Goal: Consume media (video, audio): Consume media (video, audio)

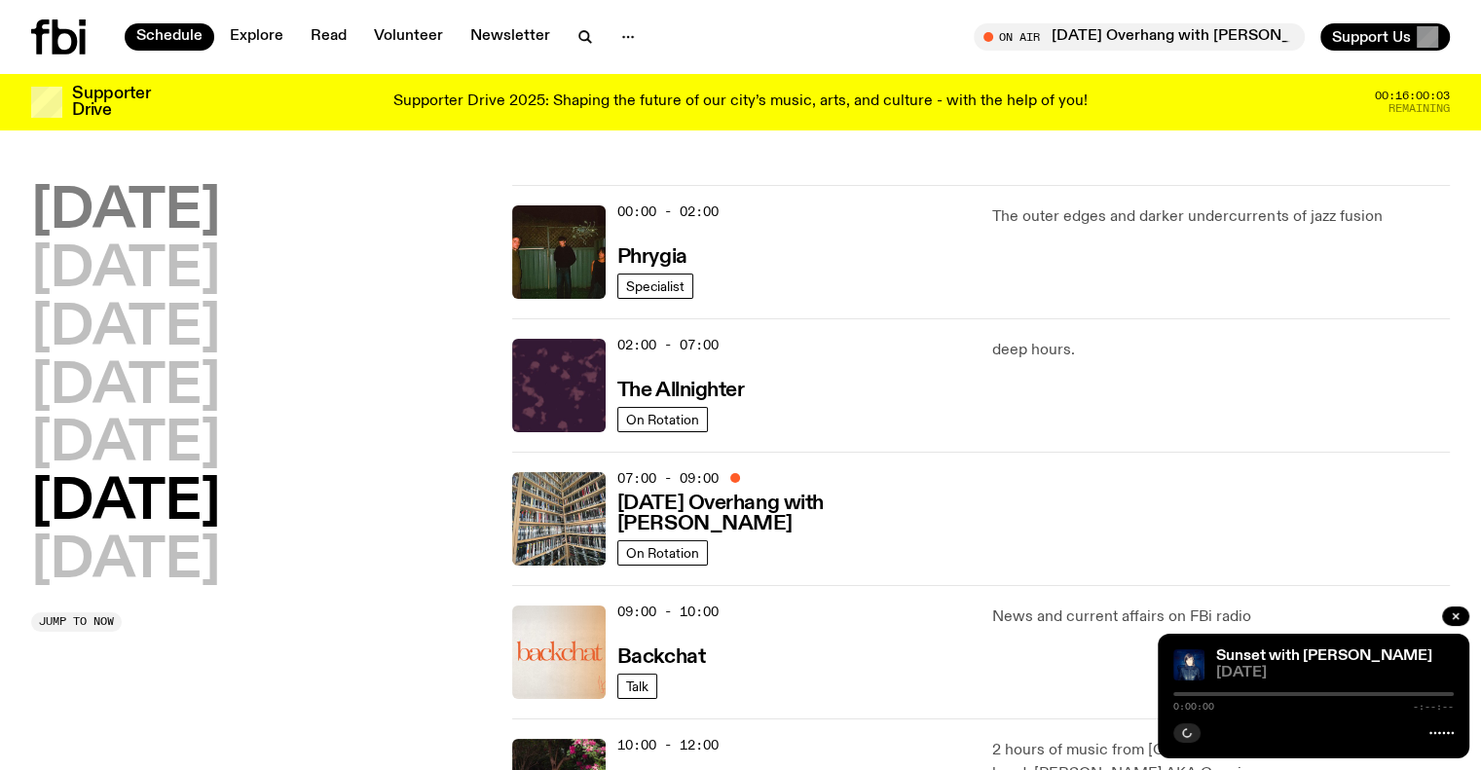
click at [188, 221] on h2 "[DATE]" at bounding box center [125, 212] width 189 height 55
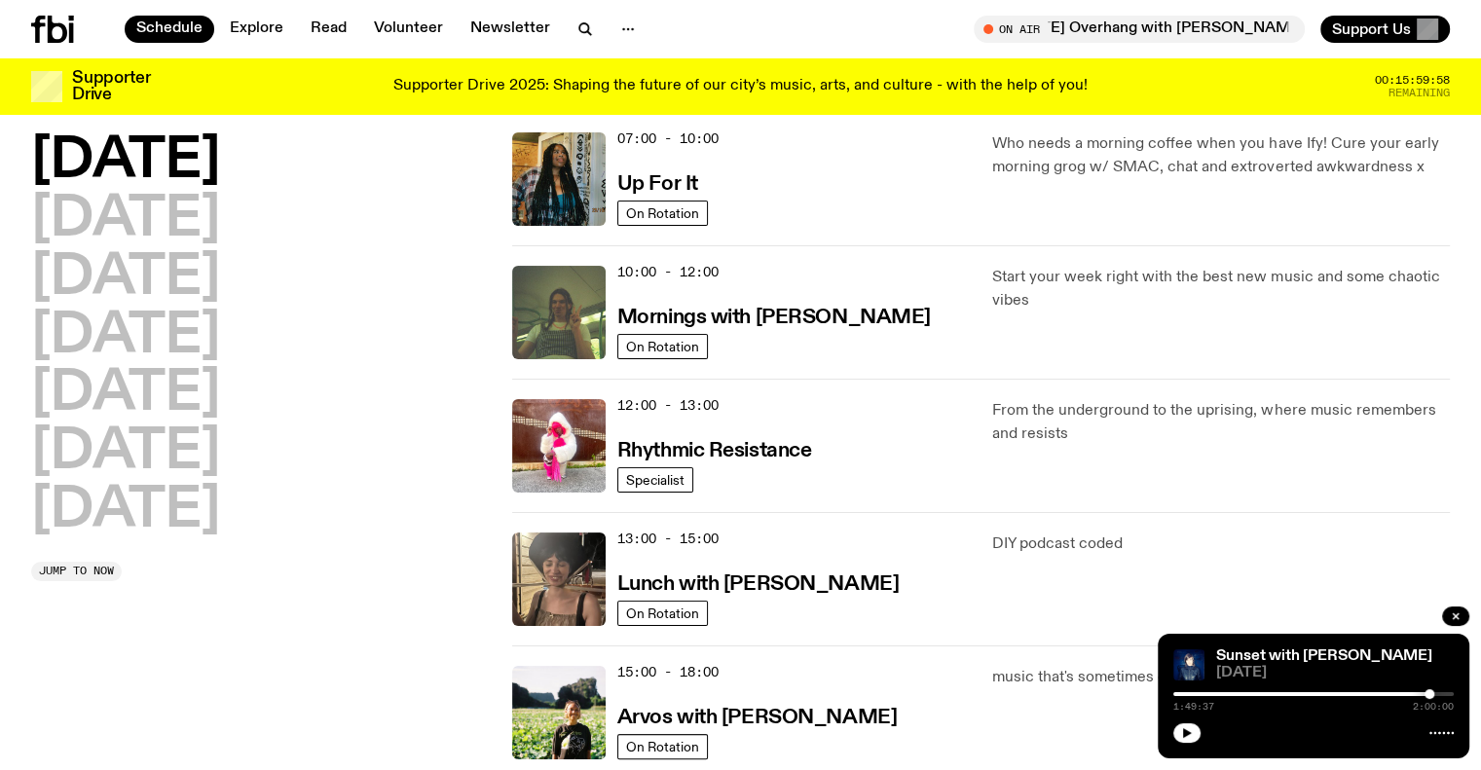
scroll to position [444, 0]
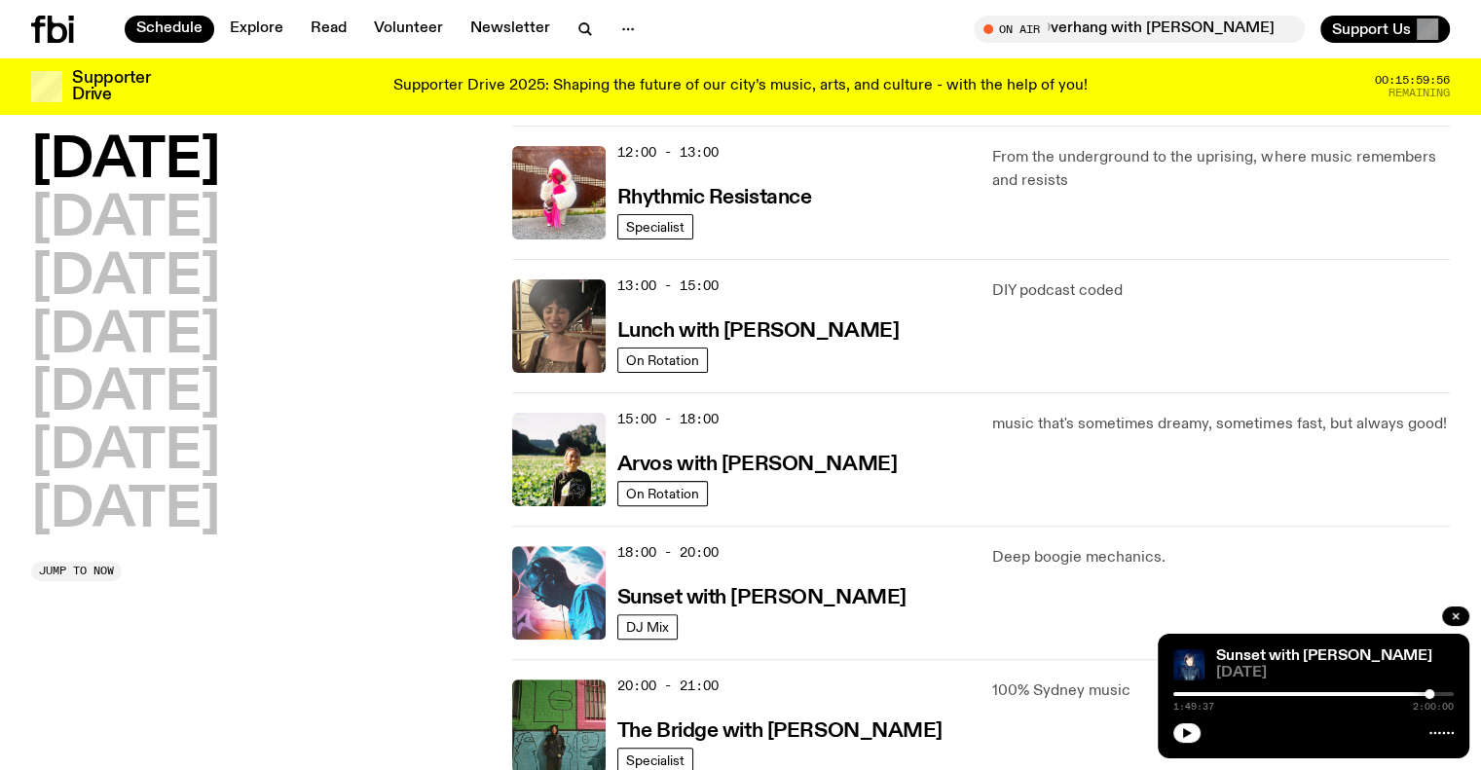
click at [569, 600] on img at bounding box center [558, 592] width 93 height 93
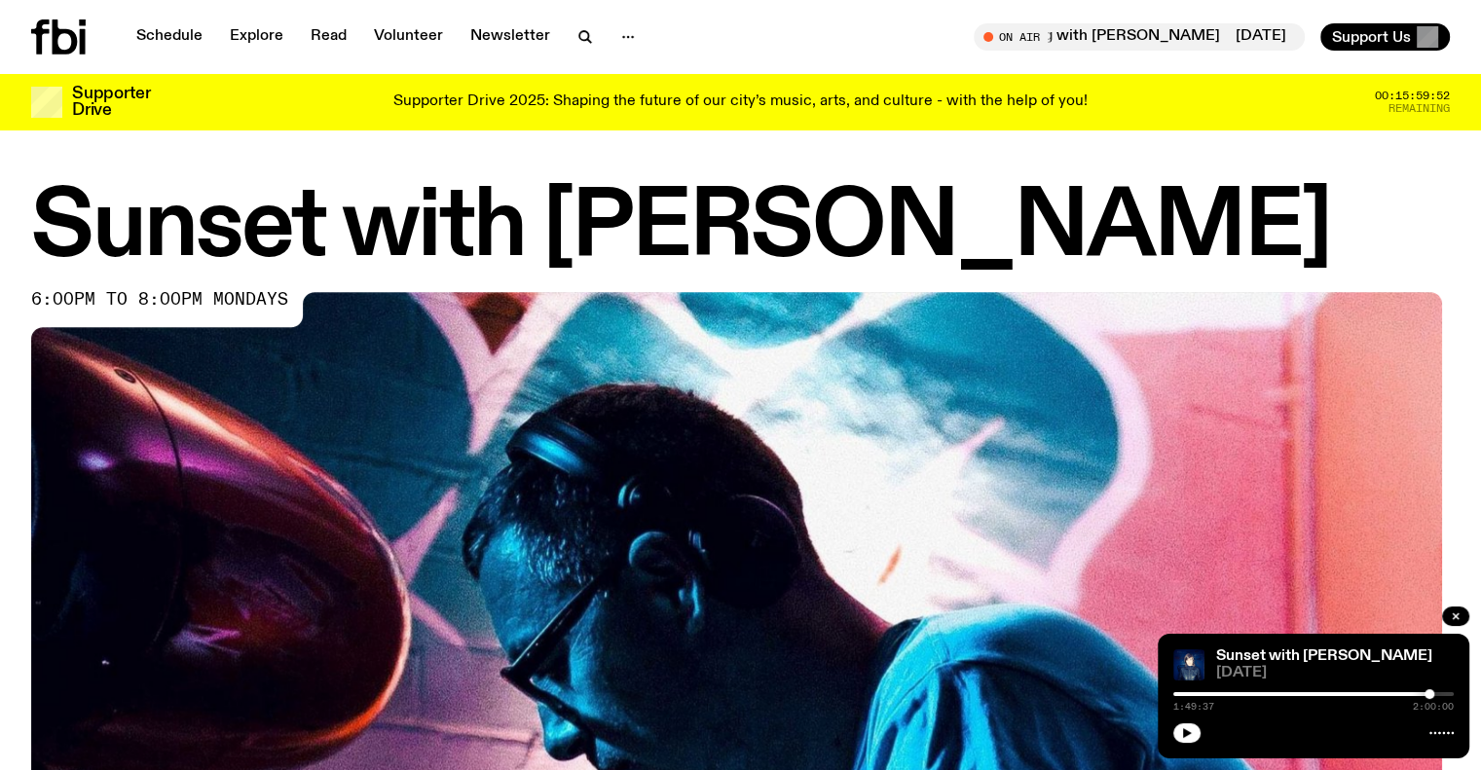
click at [1377, 693] on div at bounding box center [1289, 694] width 280 height 4
click at [1184, 739] on icon "button" at bounding box center [1187, 733] width 12 height 12
click at [1356, 692] on div at bounding box center [1236, 694] width 280 height 4
click at [1340, 692] on div at bounding box center [1215, 694] width 280 height 4
click at [1328, 694] on div at bounding box center [1199, 694] width 280 height 4
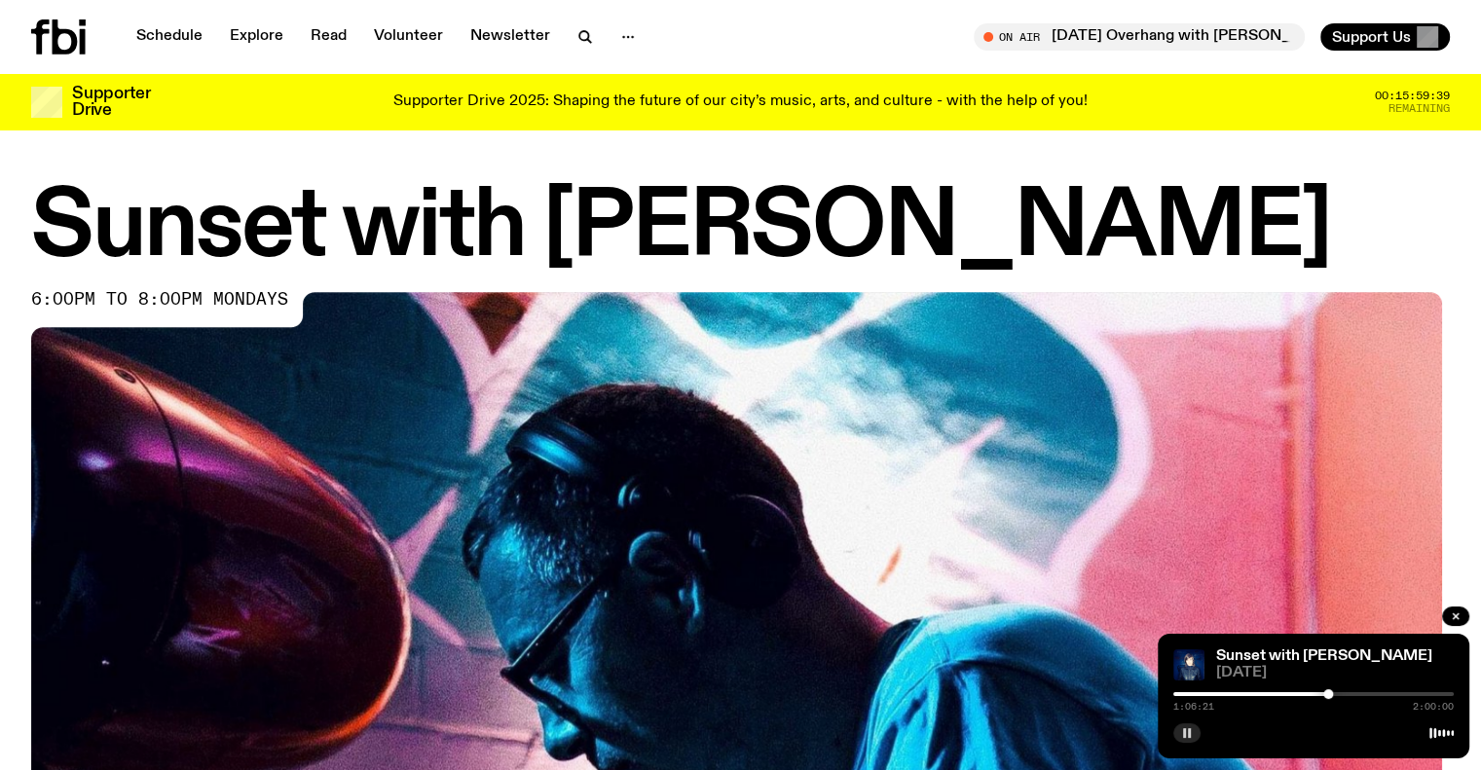
click at [1313, 693] on div at bounding box center [1188, 694] width 280 height 4
click at [1302, 696] on div "0:59:40 2:00:00" at bounding box center [1313, 699] width 280 height 23
click at [1294, 693] on div at bounding box center [1172, 694] width 280 height 4
click at [1280, 696] on div at bounding box center [1154, 694] width 280 height 4
click at [1259, 696] on div at bounding box center [1139, 694] width 280 height 4
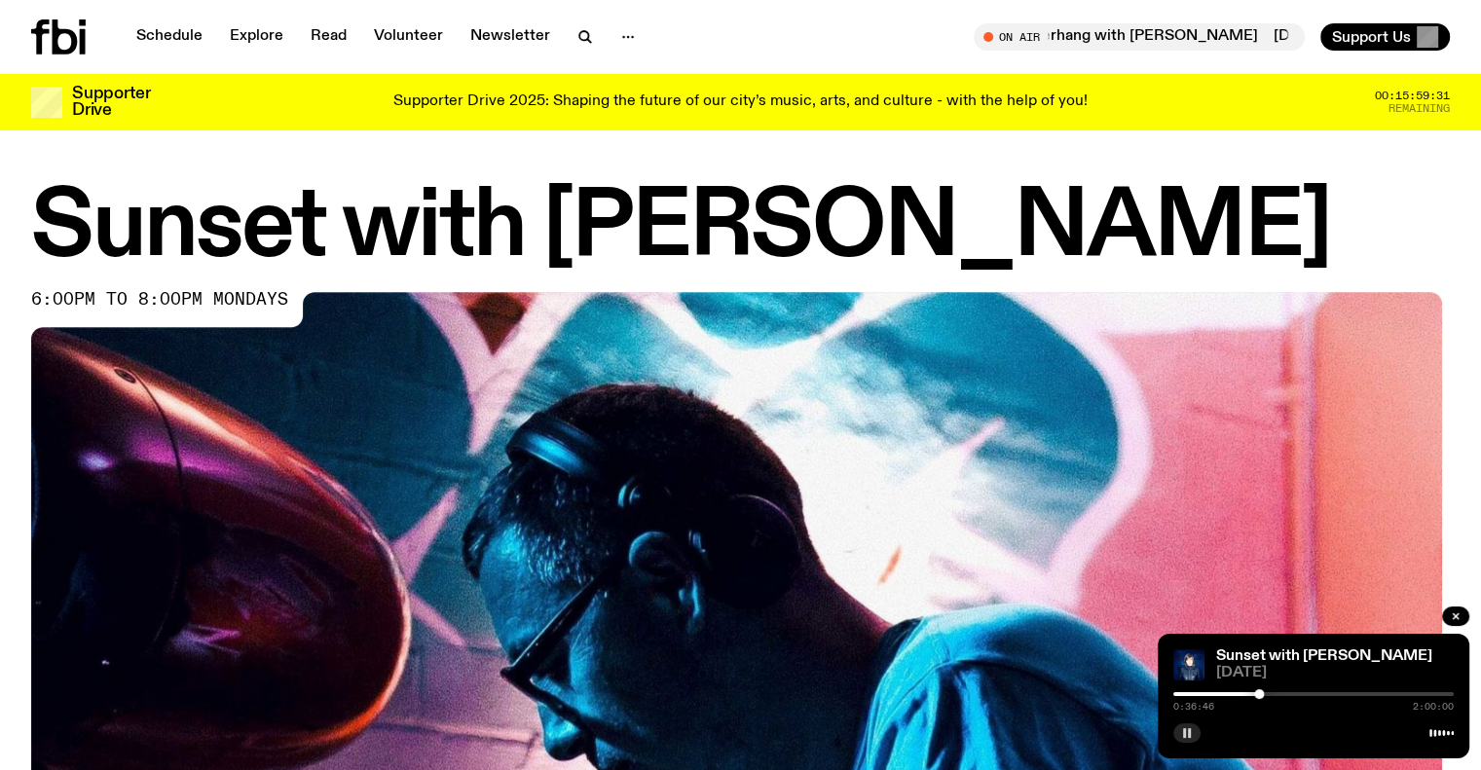
click at [1265, 694] on div at bounding box center [1313, 694] width 280 height 4
click at [1267, 693] on div at bounding box center [1267, 694] width 10 height 10
click at [1272, 692] on div at bounding box center [1313, 694] width 280 height 4
click at [1285, 692] on div at bounding box center [1313, 694] width 280 height 4
click at [1279, 694] on div at bounding box center [1145, 694] width 280 height 4
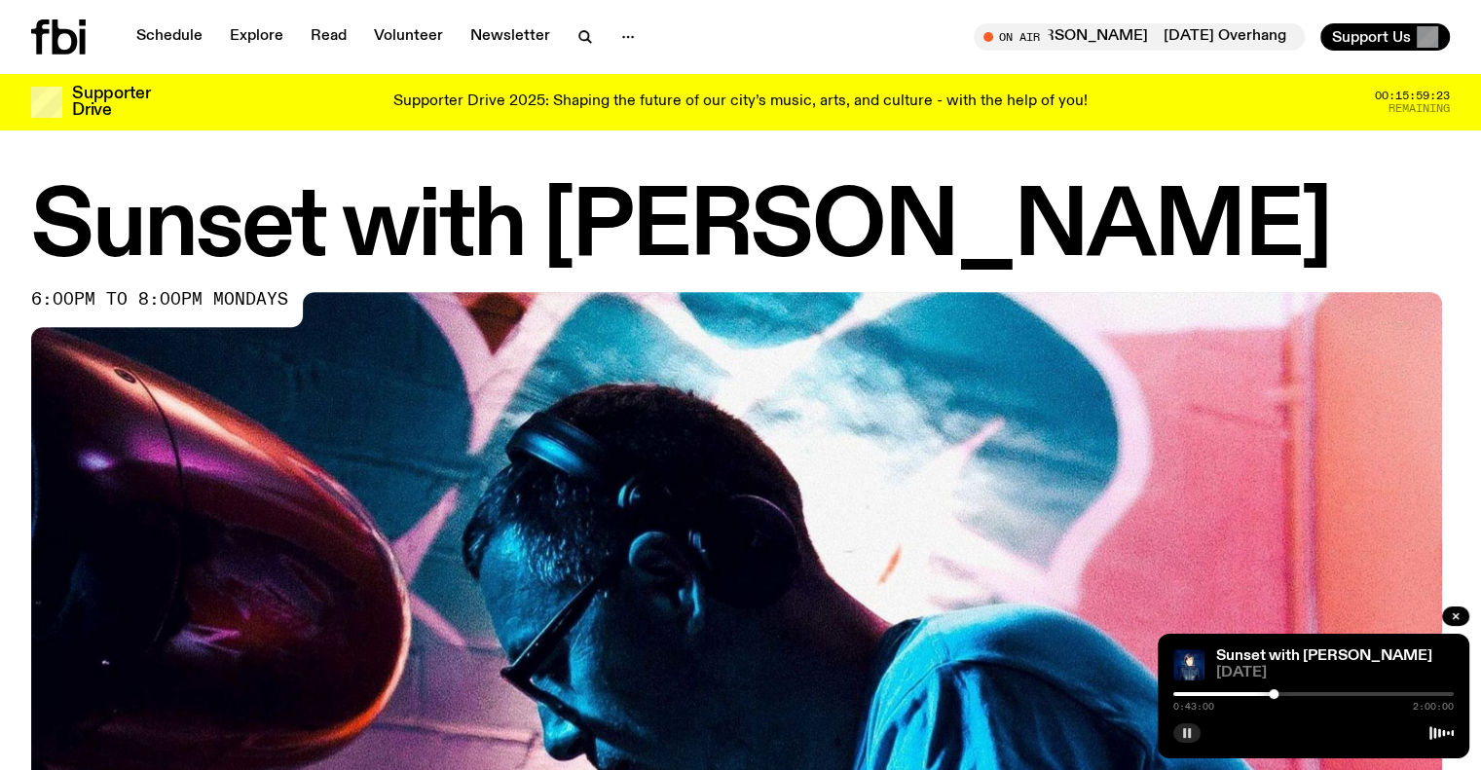
click at [1274, 694] on div at bounding box center [1274, 694] width 10 height 10
click at [1271, 694] on div at bounding box center [1271, 694] width 10 height 10
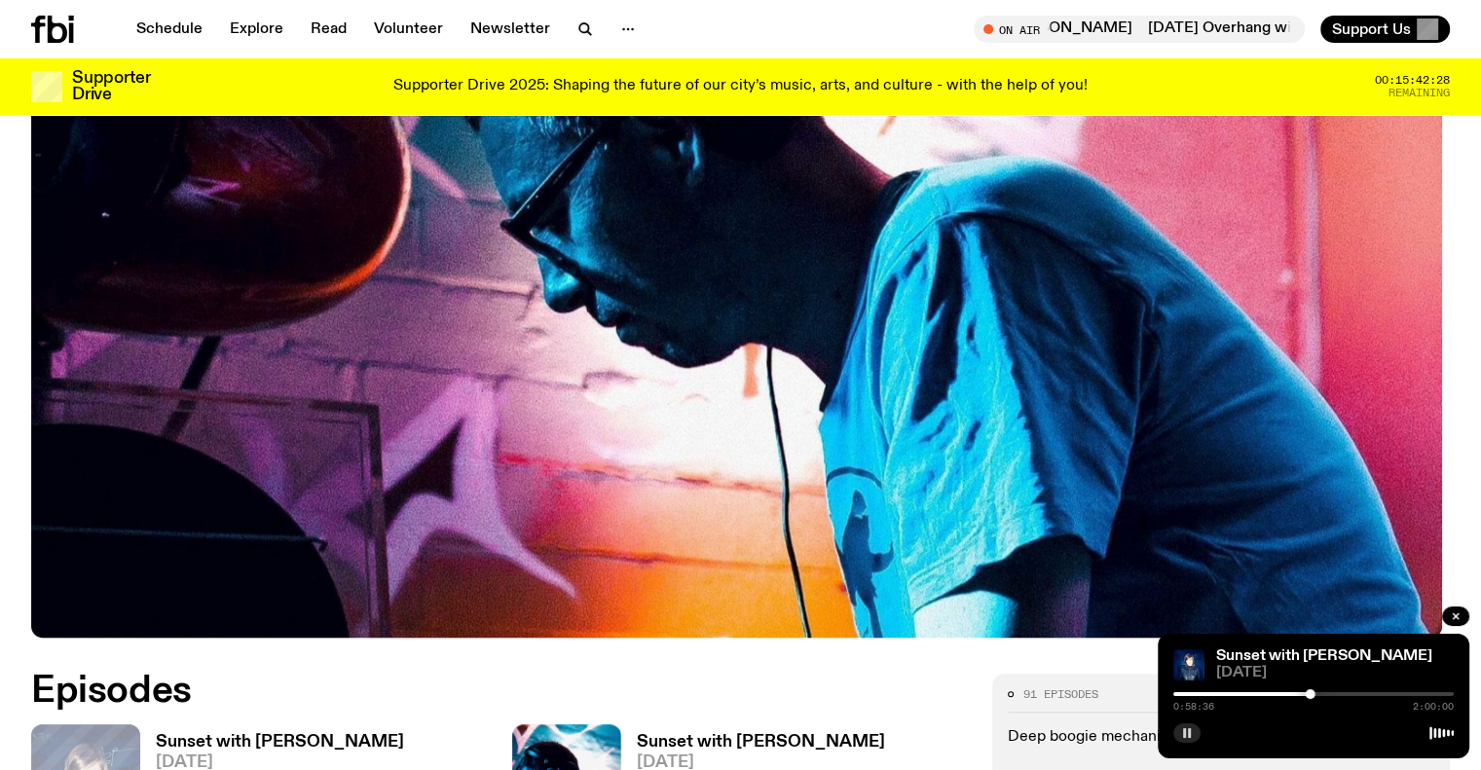
scroll to position [185, 0]
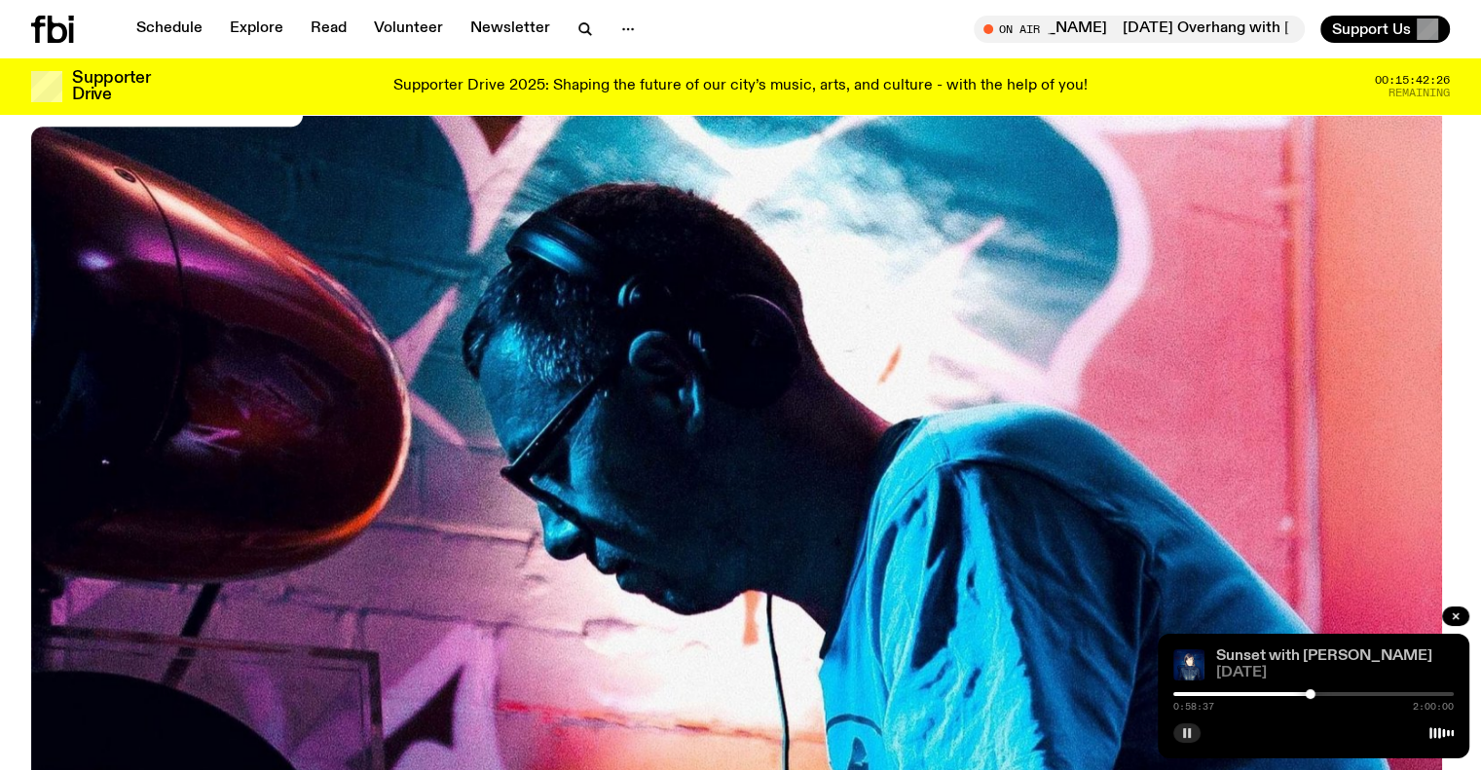
click at [1305, 650] on link "Sunset with [PERSON_NAME]" at bounding box center [1324, 657] width 216 height 16
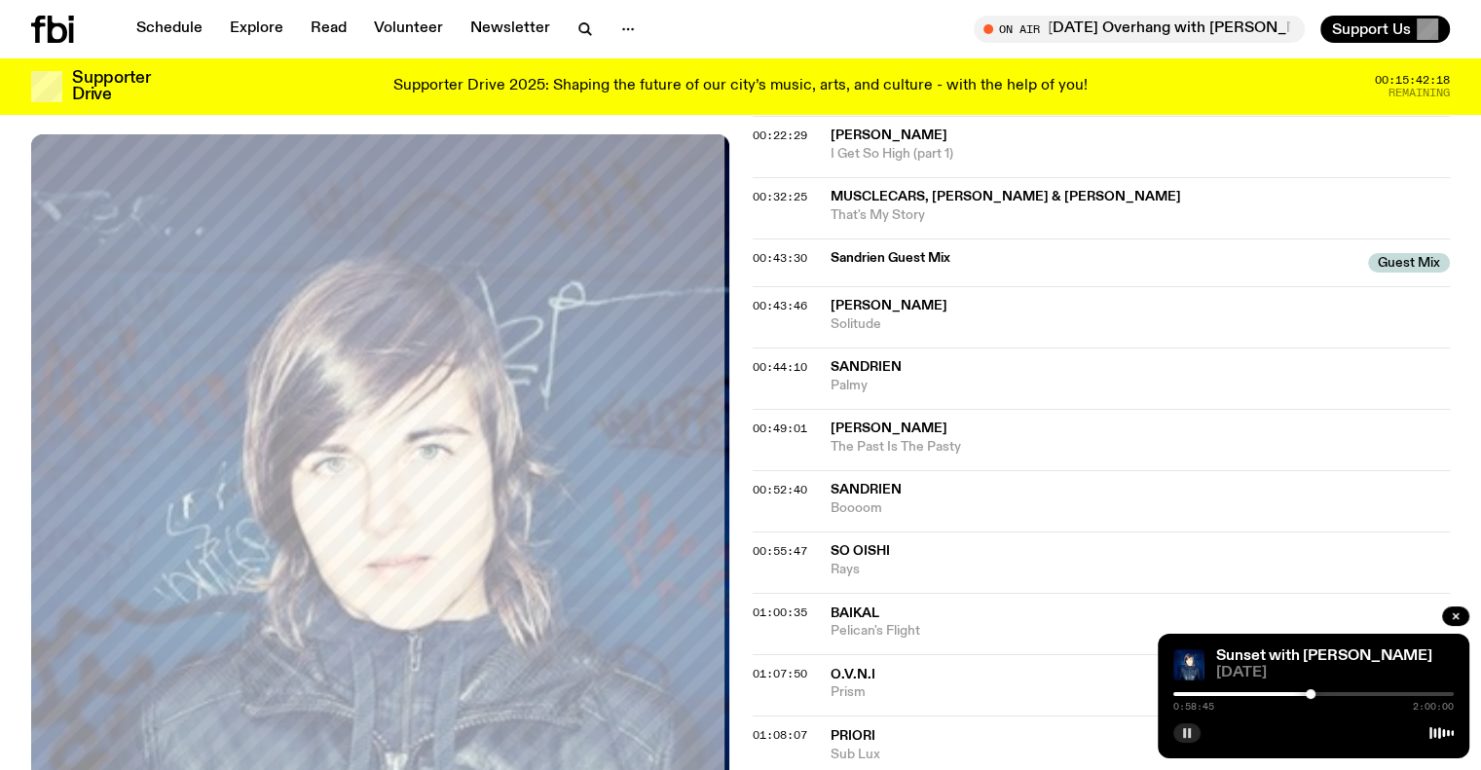
scroll to position [671, 0]
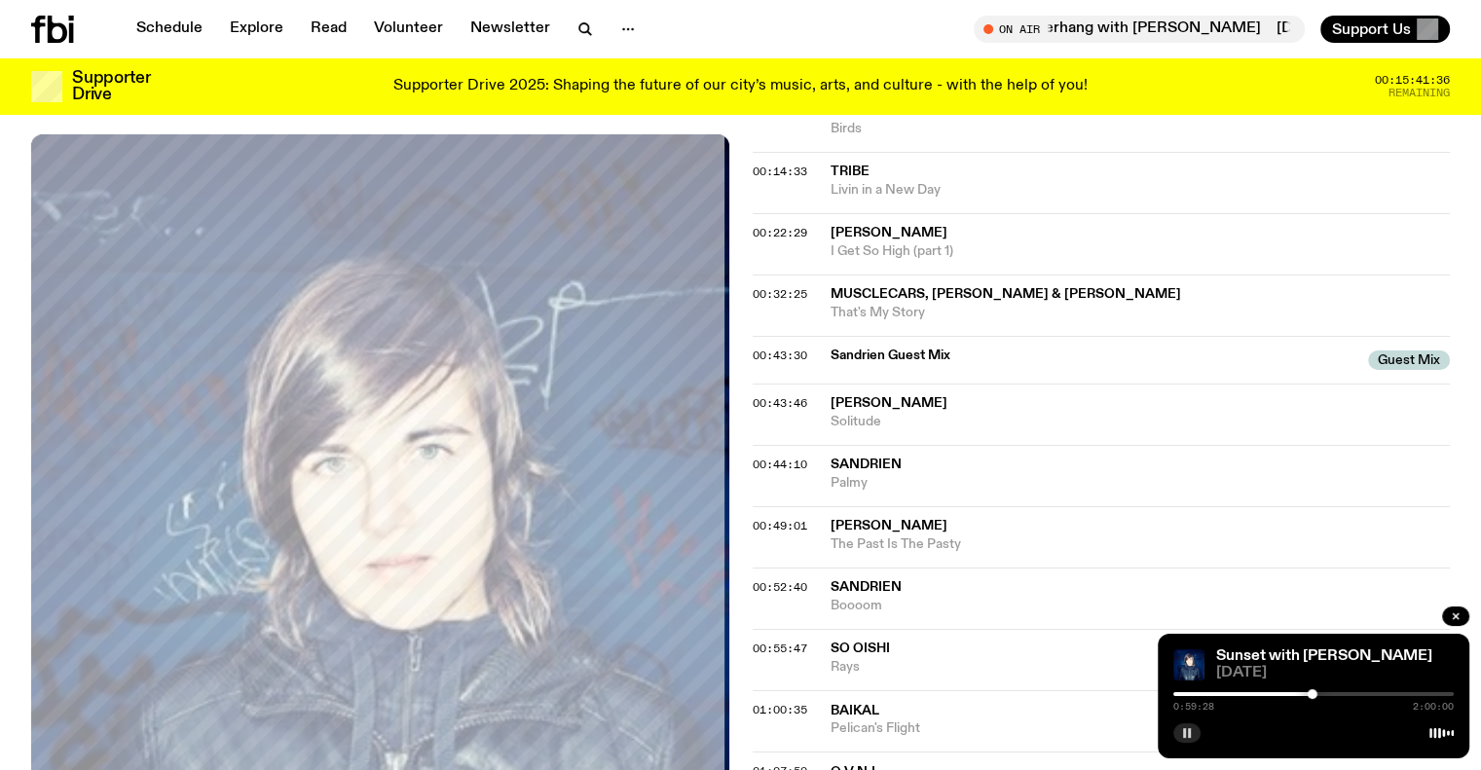
click at [1190, 731] on rect "button" at bounding box center [1189, 733] width 3 height 10
